Goal: Task Accomplishment & Management: Manage account settings

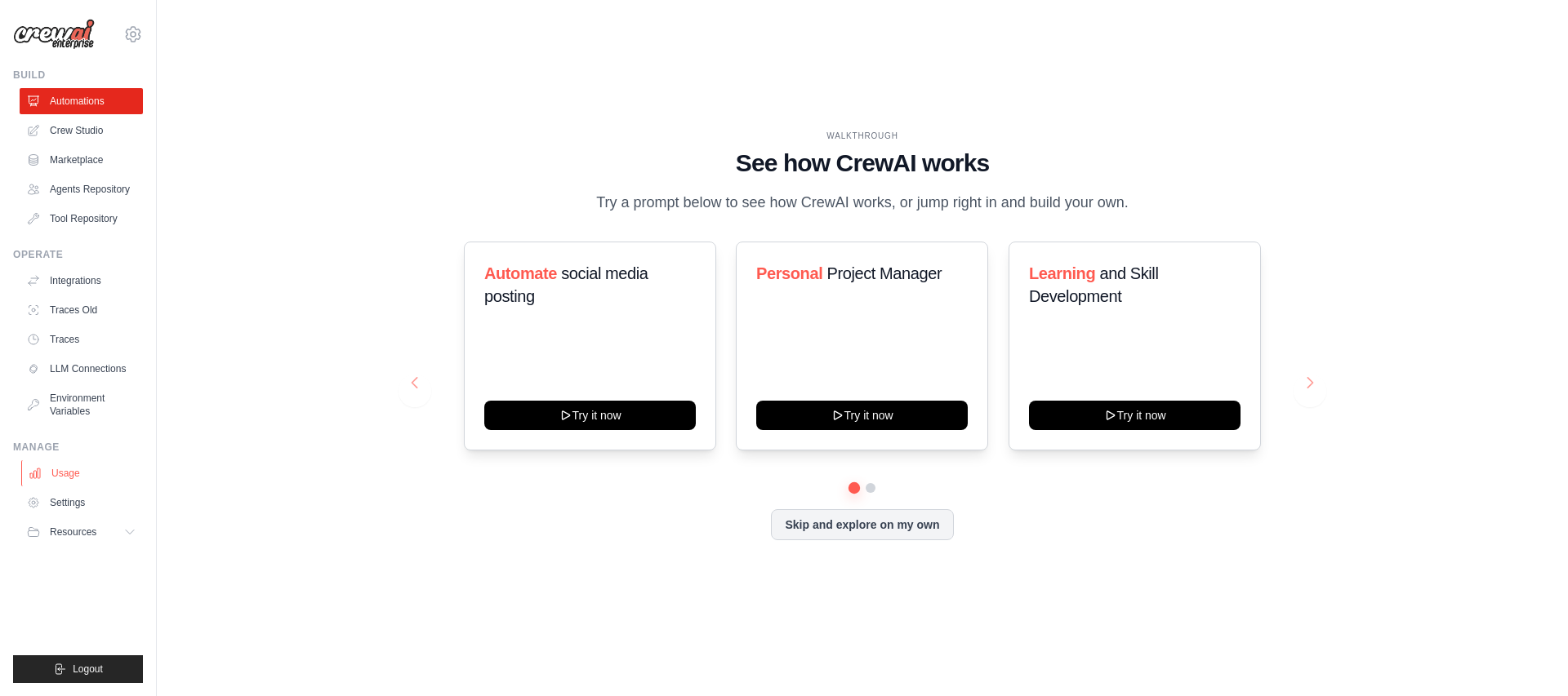
click at [81, 475] on link "Usage" at bounding box center [82, 474] width 124 height 26
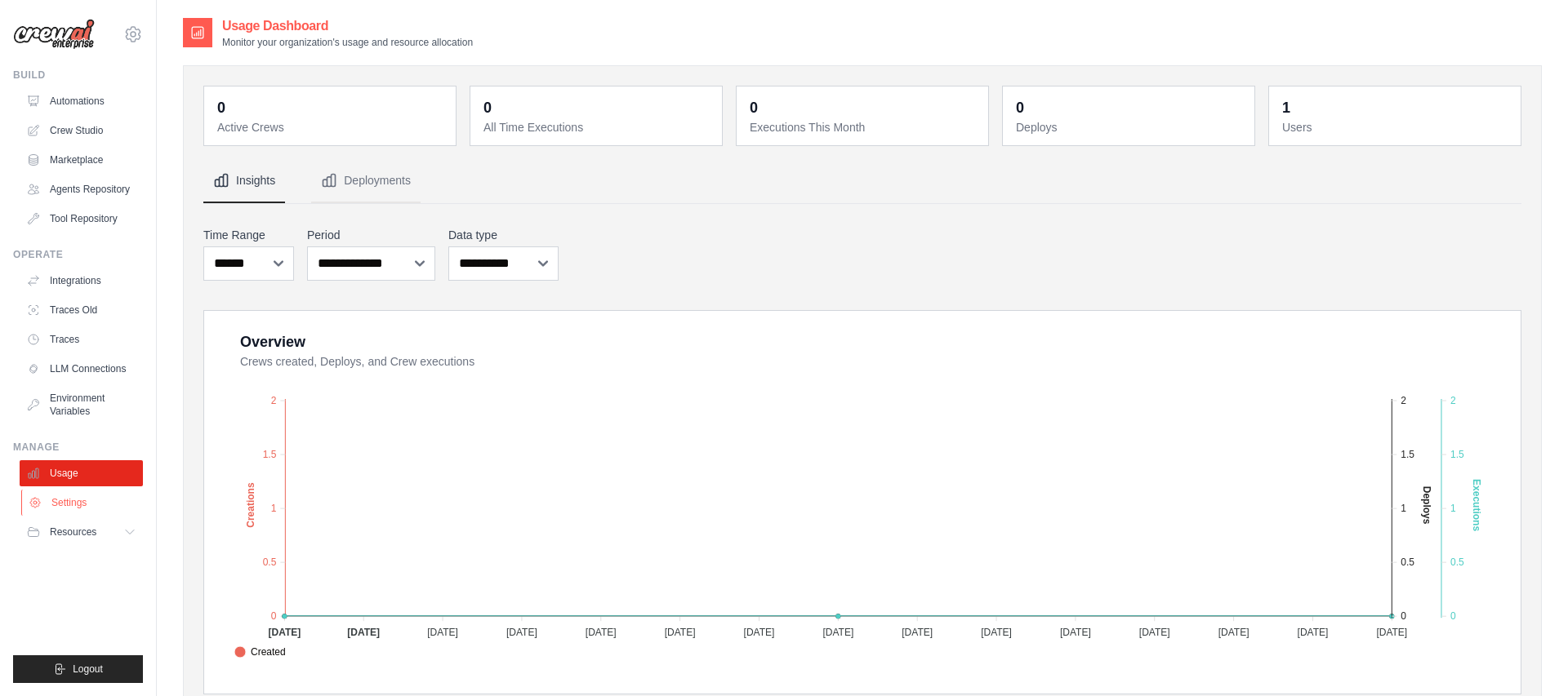
click at [51, 501] on link "Settings" at bounding box center [82, 503] width 124 height 26
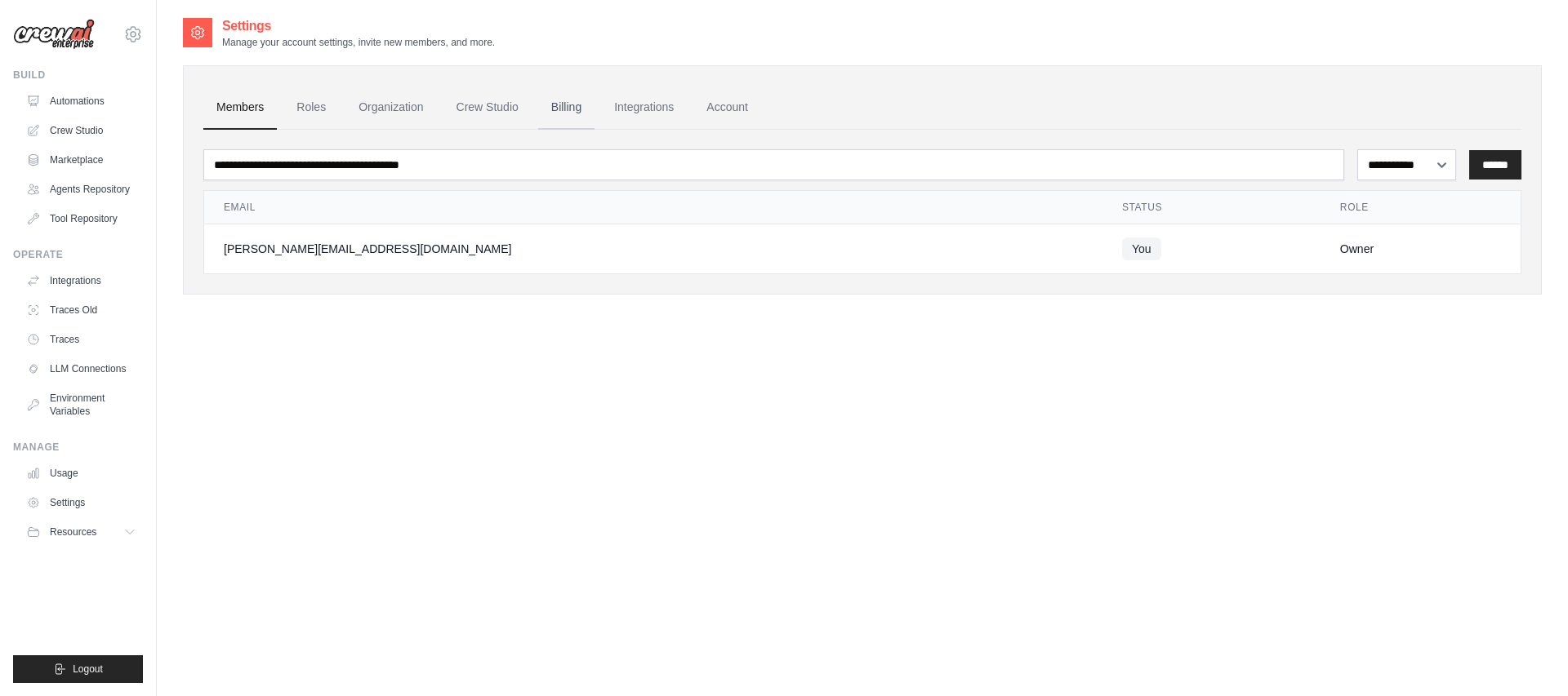
click at [562, 116] on link "Billing" at bounding box center [566, 108] width 56 height 44
